Goal: Transaction & Acquisition: Purchase product/service

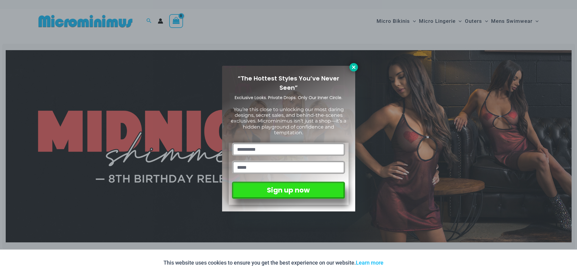
click at [351, 68] on icon at bounding box center [353, 67] width 5 height 5
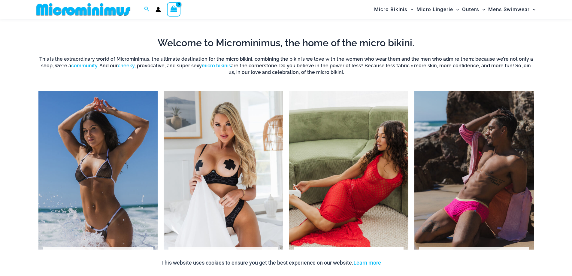
scroll to position [536, 0]
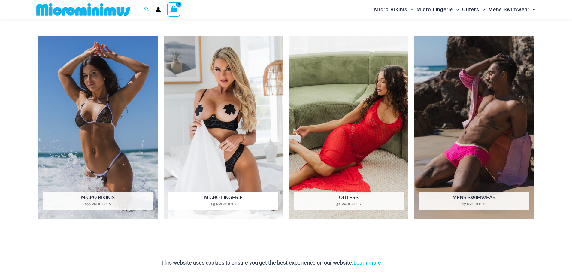
click at [240, 196] on h2 "Micro Lingerie 65 Products" at bounding box center [224, 201] width 110 height 19
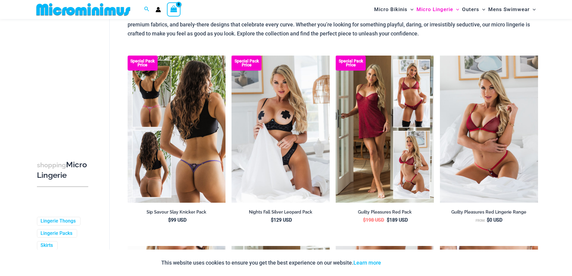
scroll to position [55, 0]
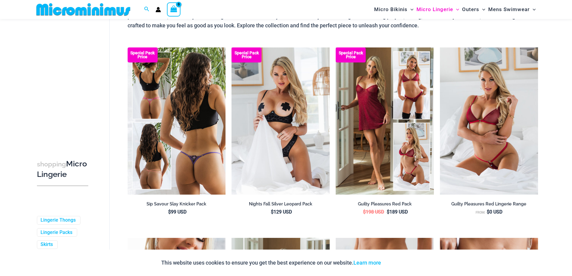
click at [213, 148] on img at bounding box center [177, 120] width 98 height 147
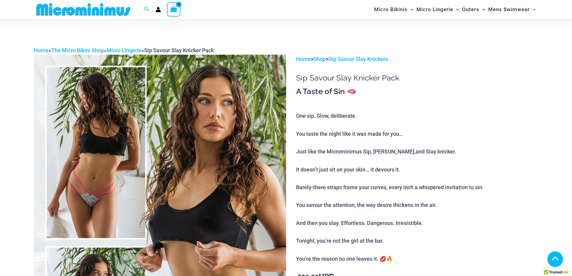
scroll to position [207, 0]
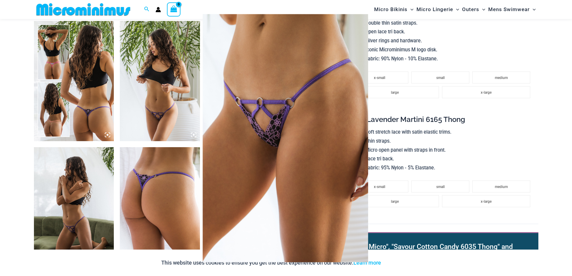
click at [492, 120] on div at bounding box center [286, 138] width 572 height 276
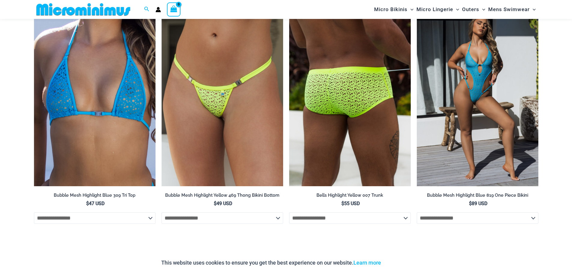
scroll to position [1968, 0]
